Goal: Task Accomplishment & Management: Manage account settings

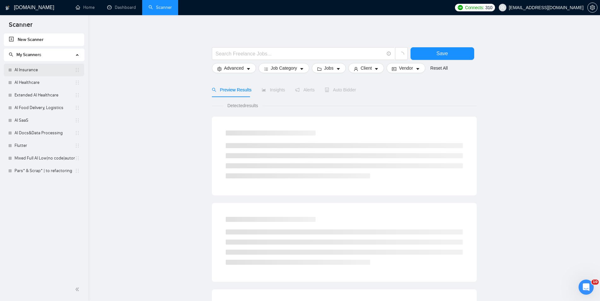
click at [42, 71] on link "AI Insurance" at bounding box center [45, 70] width 60 height 13
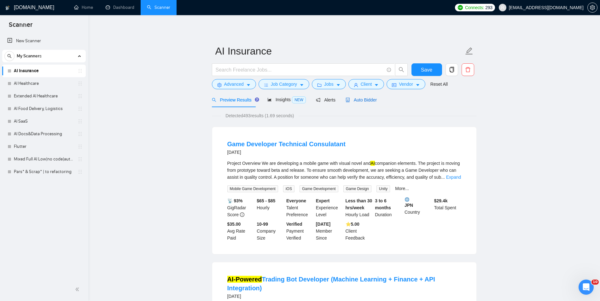
click at [349, 103] on div "Auto Bidder" at bounding box center [361, 100] width 31 height 7
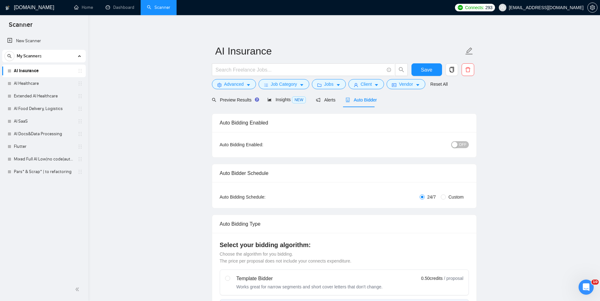
click at [457, 144] on div "button" at bounding box center [455, 145] width 6 height 6
click at [423, 72] on span "Save" at bounding box center [426, 70] width 11 height 8
click at [55, 81] on link "AI Healthcare" at bounding box center [44, 83] width 60 height 13
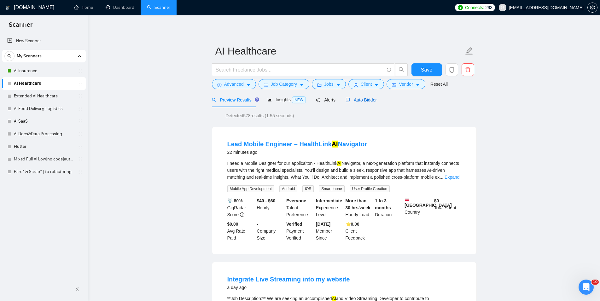
click at [366, 100] on span "Auto Bidder" at bounding box center [361, 99] width 31 height 5
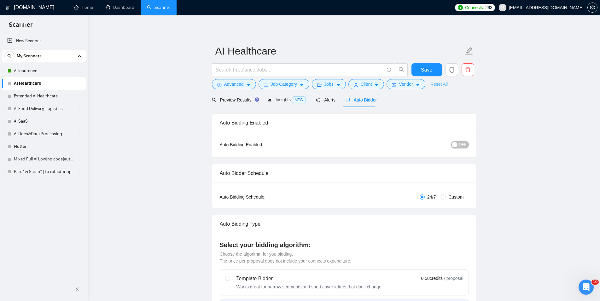
click at [461, 143] on span "OFF" at bounding box center [463, 144] width 8 height 7
click at [428, 72] on span "Save" at bounding box center [426, 70] width 11 height 8
click at [51, 95] on link "Extended AI Healthcare" at bounding box center [44, 96] width 60 height 13
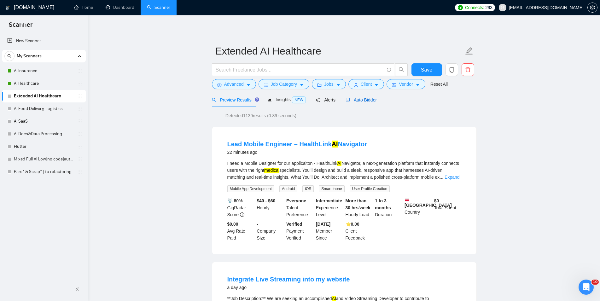
click at [363, 101] on span "Auto Bidder" at bounding box center [361, 99] width 31 height 5
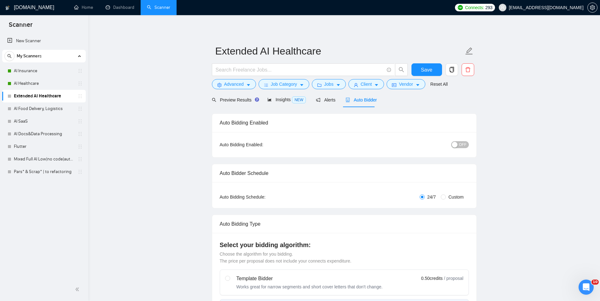
click at [465, 145] on span "OFF" at bounding box center [463, 144] width 8 height 7
click at [429, 71] on span "Save" at bounding box center [426, 70] width 11 height 8
checkbox input "true"
click at [52, 104] on link "AI Food Delivery, Logistics" at bounding box center [44, 109] width 60 height 13
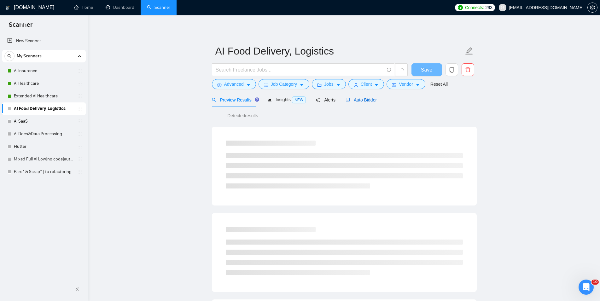
click at [349, 98] on span "Auto Bidder" at bounding box center [361, 99] width 31 height 5
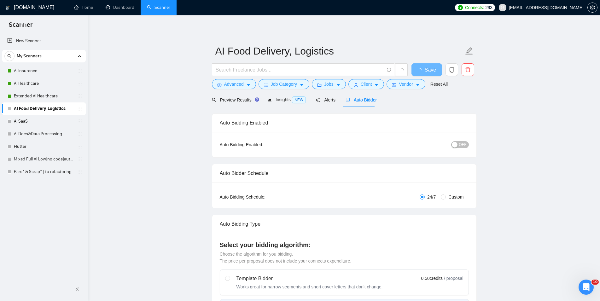
click at [458, 144] on div "button" at bounding box center [455, 145] width 6 height 6
click at [434, 70] on button "Save" at bounding box center [427, 69] width 31 height 13
checkbox input "true"
click at [37, 120] on link "AI SaaS" at bounding box center [44, 121] width 60 height 13
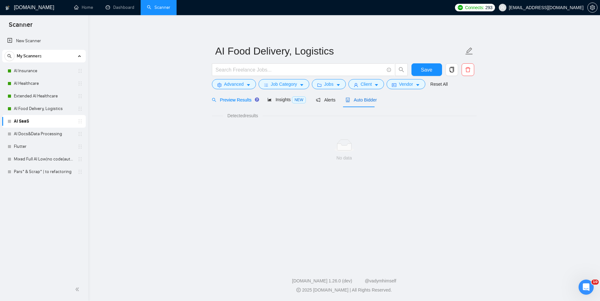
click at [354, 101] on span "Auto Bidder" at bounding box center [361, 99] width 31 height 5
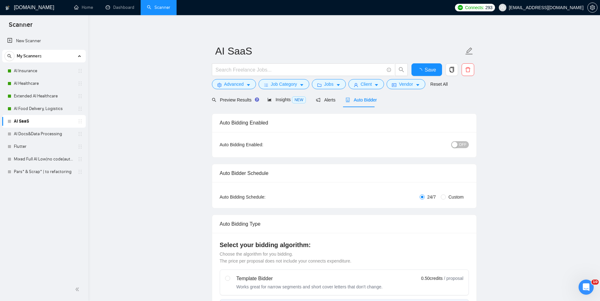
click at [457, 144] on div "button" at bounding box center [455, 145] width 6 height 6
click at [432, 68] on span "Save" at bounding box center [426, 70] width 11 height 8
click at [47, 133] on link "AI Docs&Data Processing" at bounding box center [44, 134] width 60 height 13
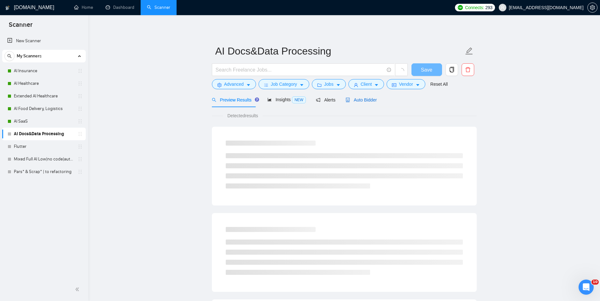
click at [360, 103] on span "Auto Bidder" at bounding box center [361, 99] width 31 height 5
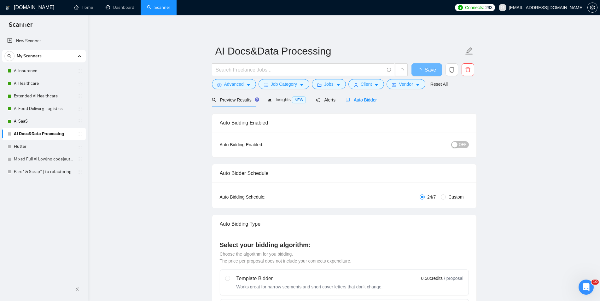
click at [456, 143] on div "button" at bounding box center [455, 145] width 6 height 6
click at [430, 69] on span "Save" at bounding box center [426, 70] width 11 height 8
click at [47, 150] on link "Flutter" at bounding box center [44, 146] width 60 height 13
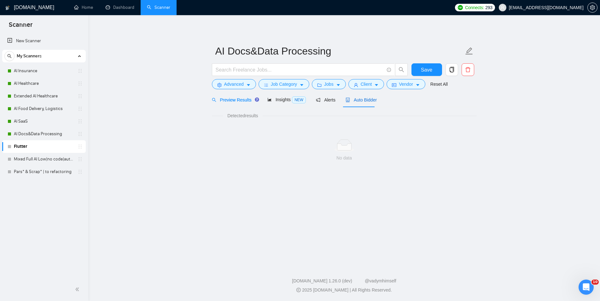
click at [357, 103] on div "Auto Bidder" at bounding box center [361, 100] width 31 height 7
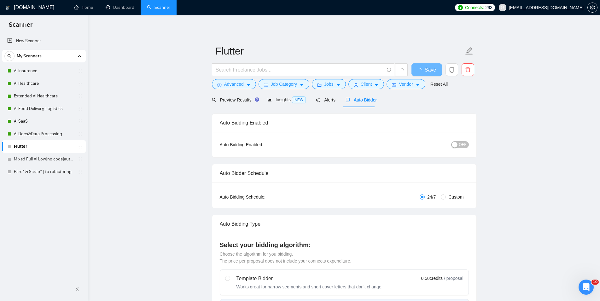
click at [455, 144] on div "button" at bounding box center [455, 145] width 6 height 6
click at [430, 70] on span "Save" at bounding box center [426, 70] width 11 height 8
click at [28, 157] on link "Mixed Full AI Low|no code|automations" at bounding box center [44, 159] width 60 height 13
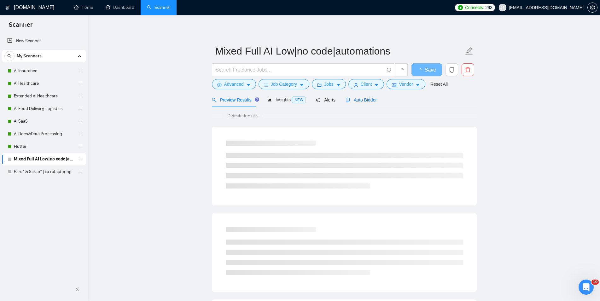
click at [366, 101] on span "Auto Bidder" at bounding box center [361, 99] width 31 height 5
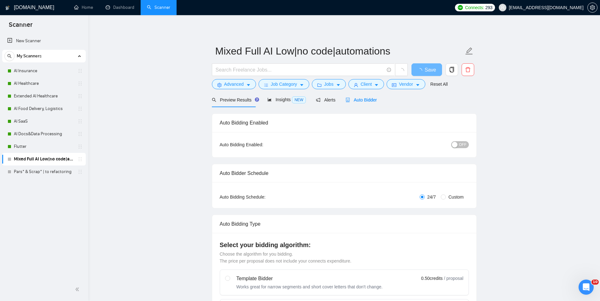
click at [459, 146] on button "OFF" at bounding box center [460, 144] width 18 height 7
click at [419, 71] on button "Save" at bounding box center [427, 69] width 31 height 13
click at [42, 168] on link "Pars* & Scrap* | to refactoring" at bounding box center [44, 172] width 60 height 13
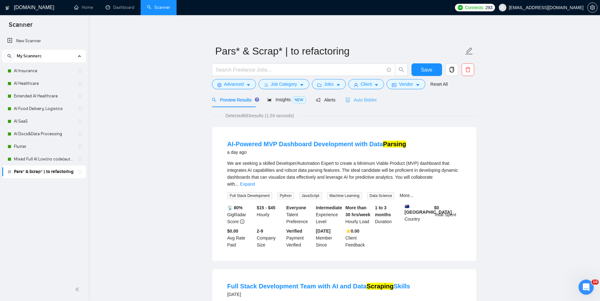
click at [352, 105] on div "Auto Bidder" at bounding box center [361, 99] width 31 height 15
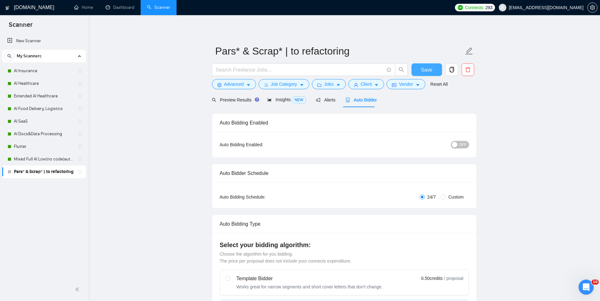
click at [462, 145] on span "OFF" at bounding box center [463, 144] width 8 height 7
click at [428, 69] on span "Save" at bounding box center [426, 70] width 11 height 8
click at [127, 5] on link "Dashboard" at bounding box center [120, 7] width 29 height 5
